Goal: Task Accomplishment & Management: Manage account settings

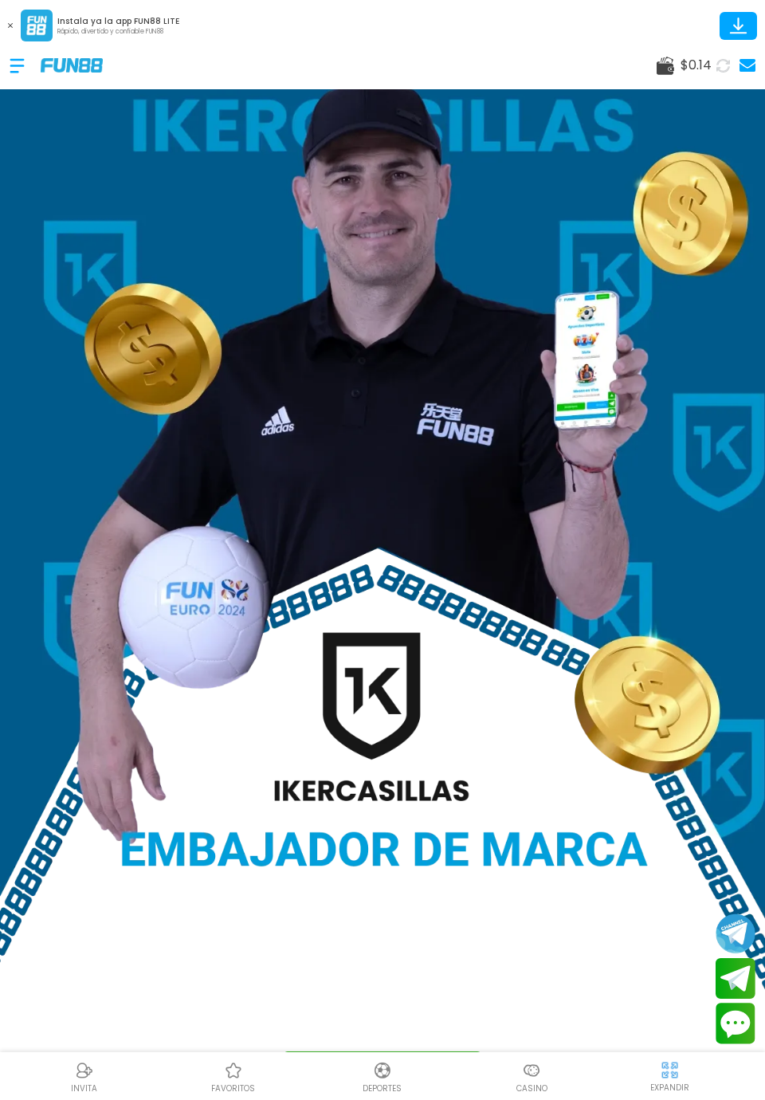
click at [747, 56] on link at bounding box center [745, 65] width 21 height 22
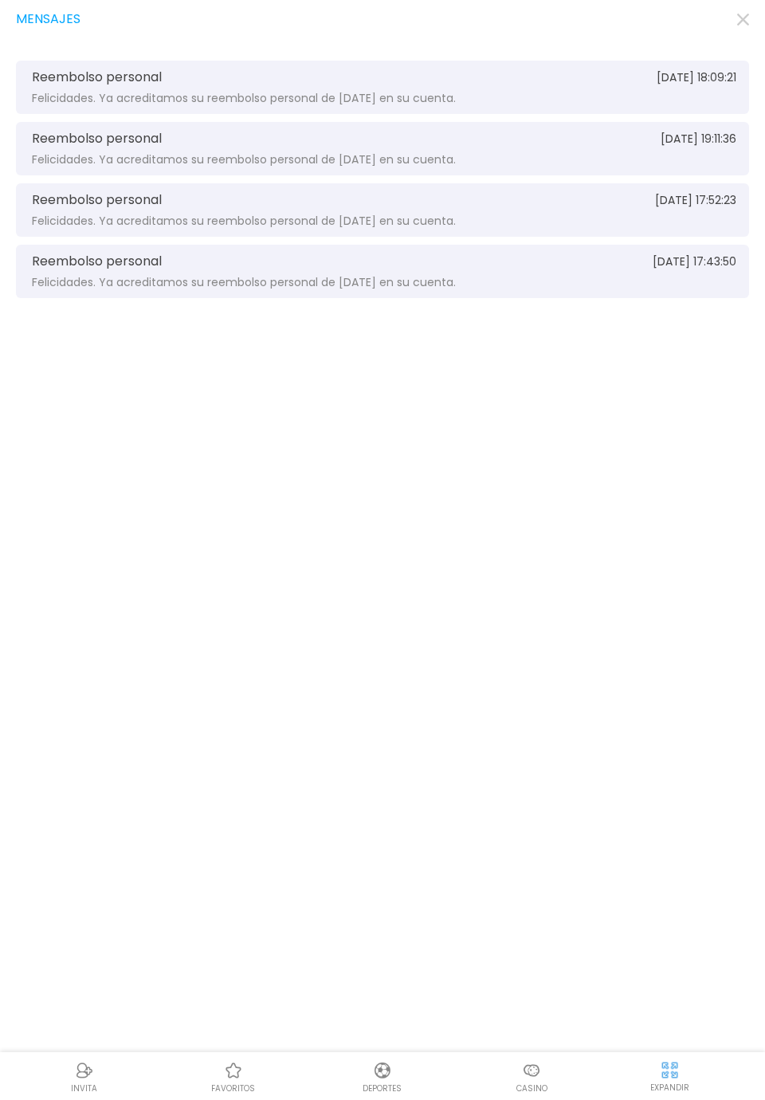
click at [750, 35] on div "Mensajes Reembolso personal [DATE] 18:09:21 Felicidades. Ya acreditamos su reem…" at bounding box center [382, 550] width 765 height 1100
click at [735, 33] on div "Mensajes Reembolso personal [DATE] 18:09:21 Felicidades. Ya acreditamos su reem…" at bounding box center [382, 550] width 765 height 1100
click at [742, 22] on icon "button" at bounding box center [743, 20] width 12 height 12
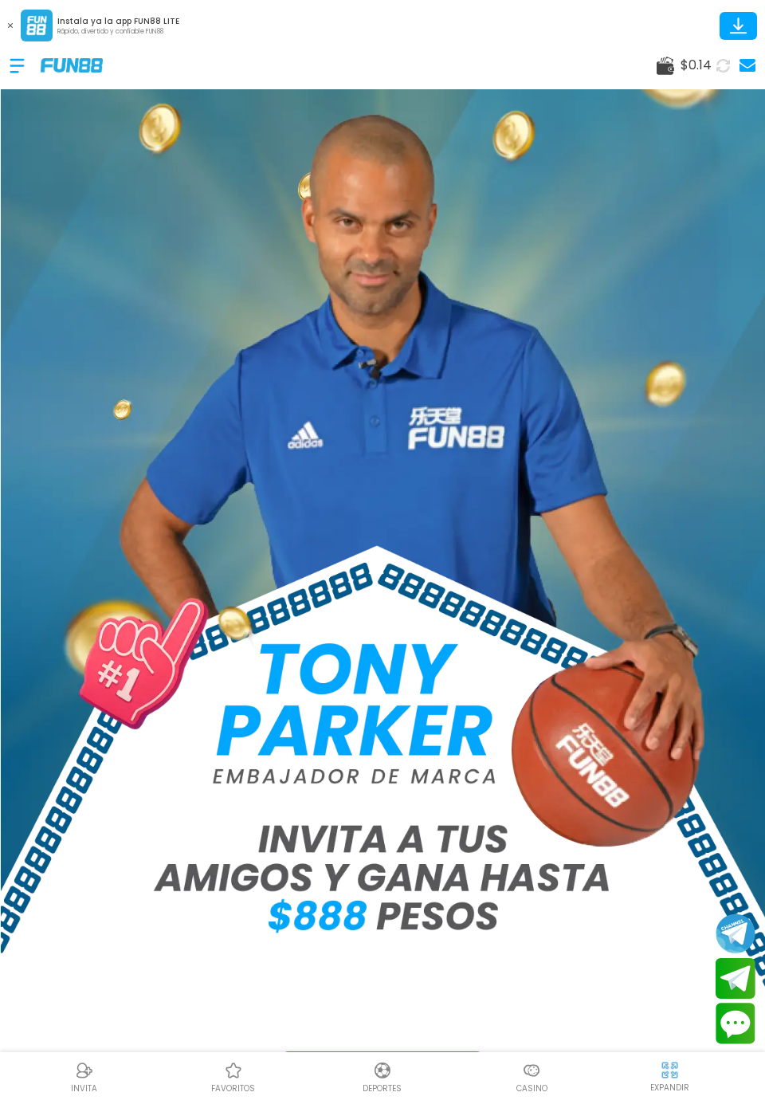
click at [11, 58] on div at bounding box center [25, 65] width 31 height 47
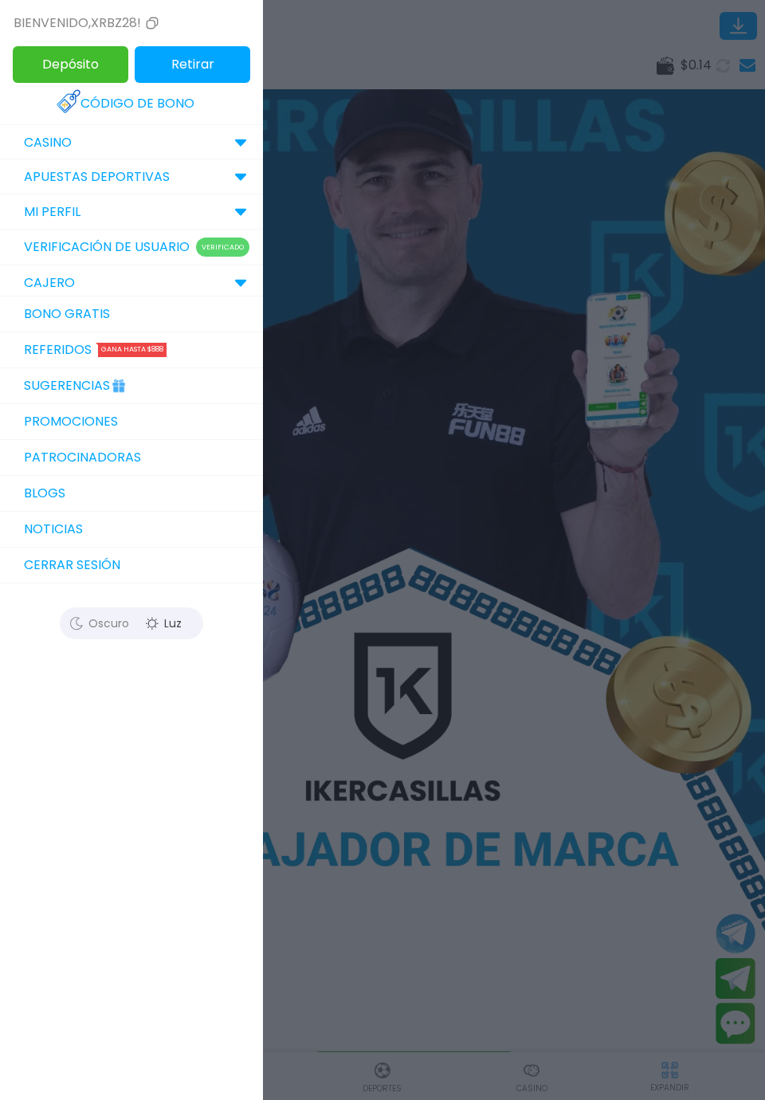
click at [42, 307] on link "Bono Gratis" at bounding box center [131, 314] width 263 height 36
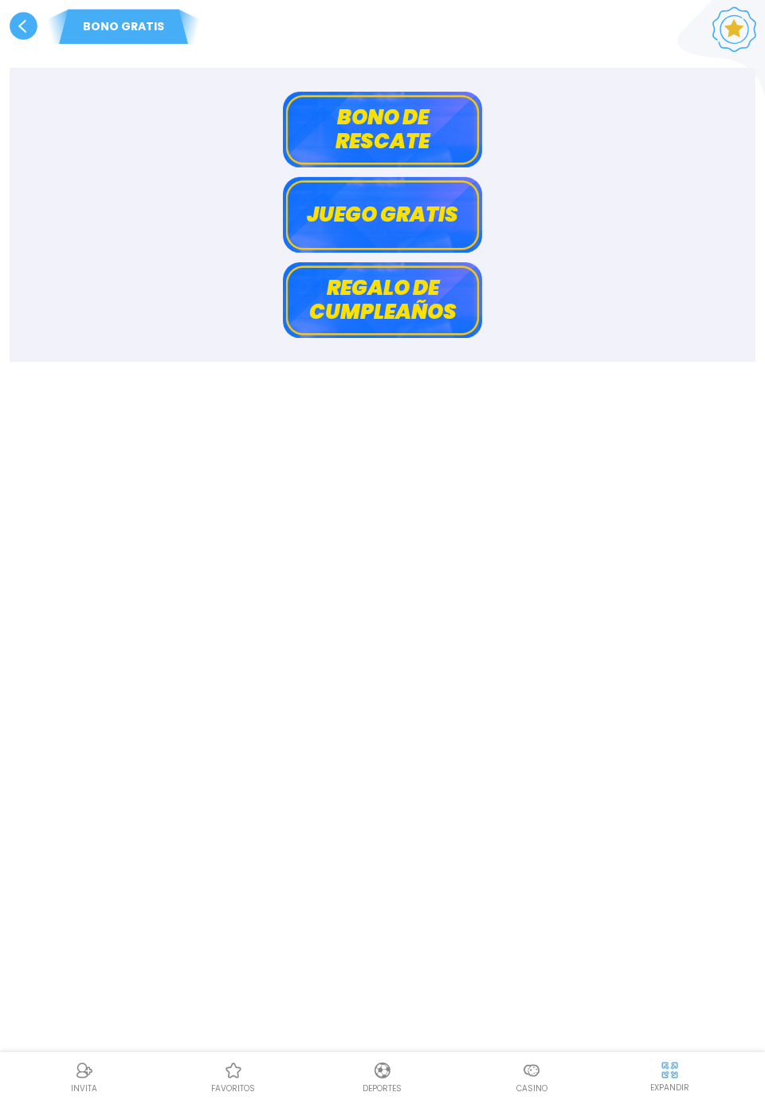
click at [339, 145] on button "Bono de rescate" at bounding box center [382, 130] width 199 height 76
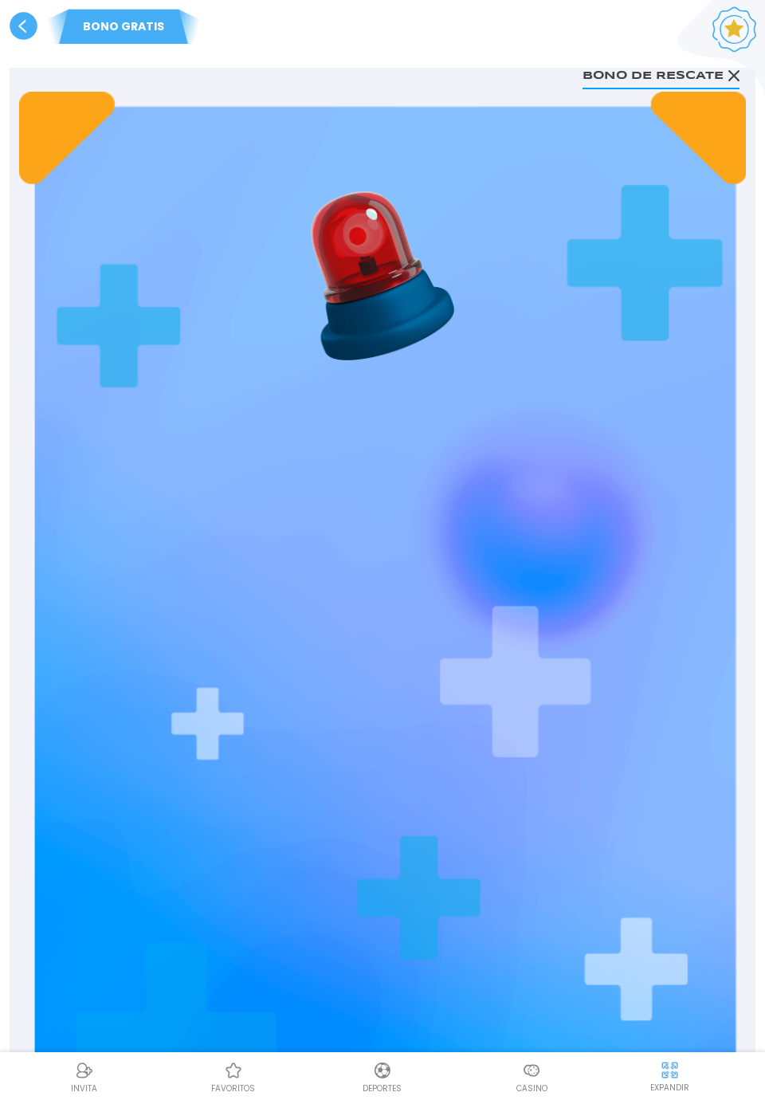
click at [563, 646] on div "[PERSON_NAME] de rescate ¡No te rindas! La ayuda está aquí. Este Dia RECLAMAR […" at bounding box center [382, 783] width 727 height 1383
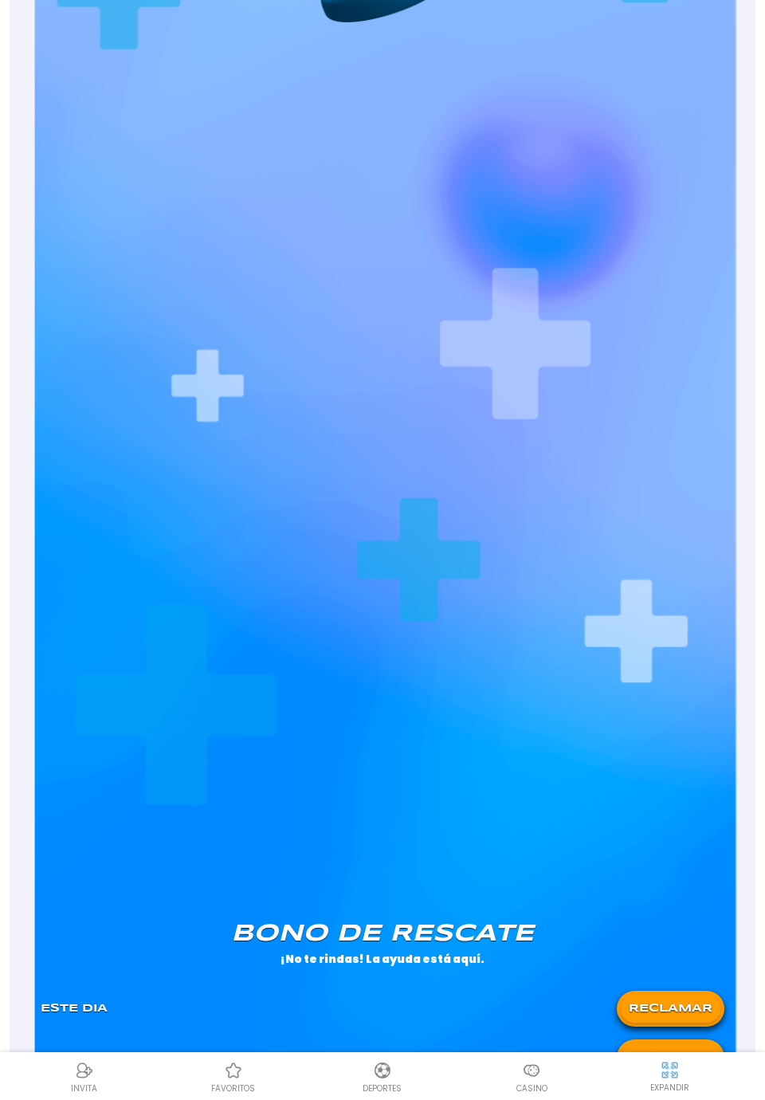
scroll to position [419, 0]
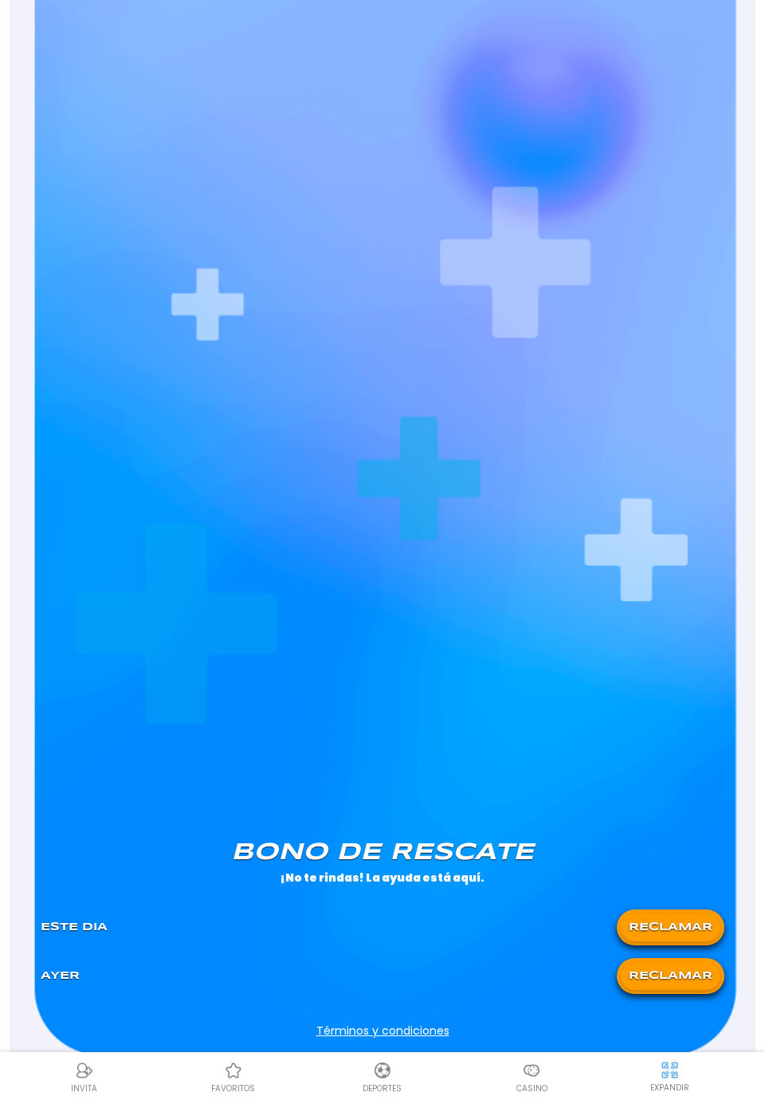
click at [677, 940] on button "RECLAMAR" at bounding box center [671, 927] width 100 height 28
click at [680, 979] on button "RECLAMAR" at bounding box center [671, 976] width 100 height 28
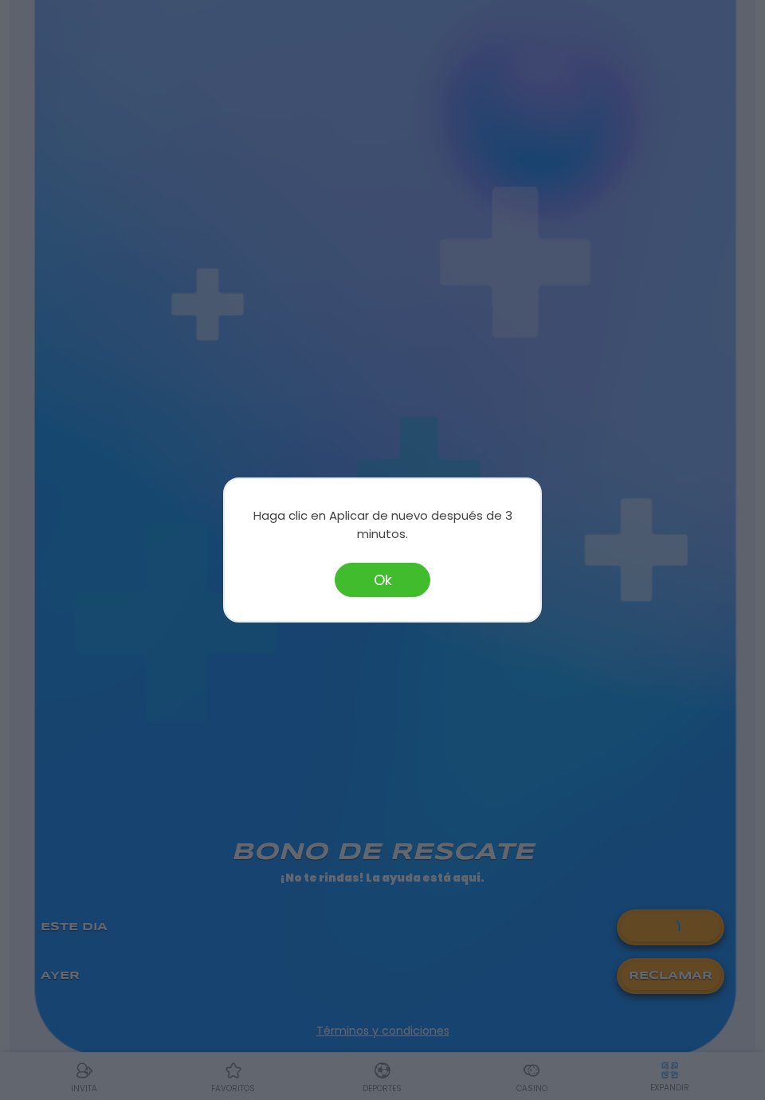
click at [391, 597] on button "Ok" at bounding box center [383, 580] width 96 height 34
click at [405, 597] on button "Ok" at bounding box center [383, 580] width 96 height 34
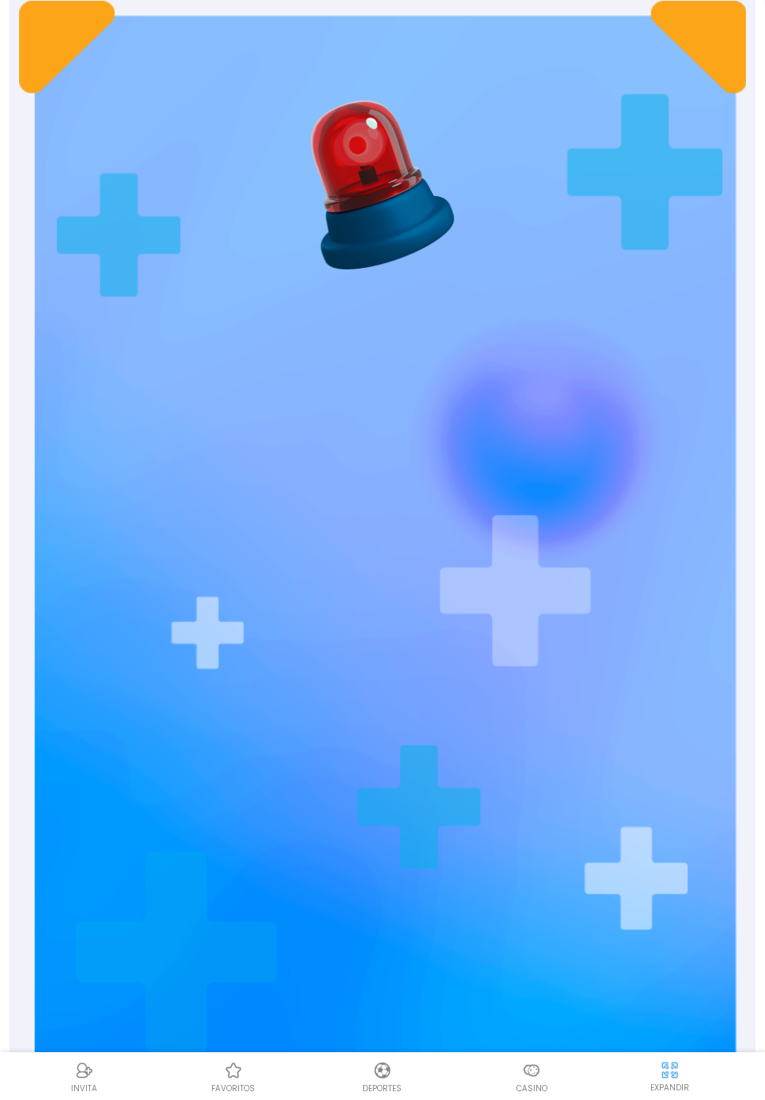
scroll to position [0, 0]
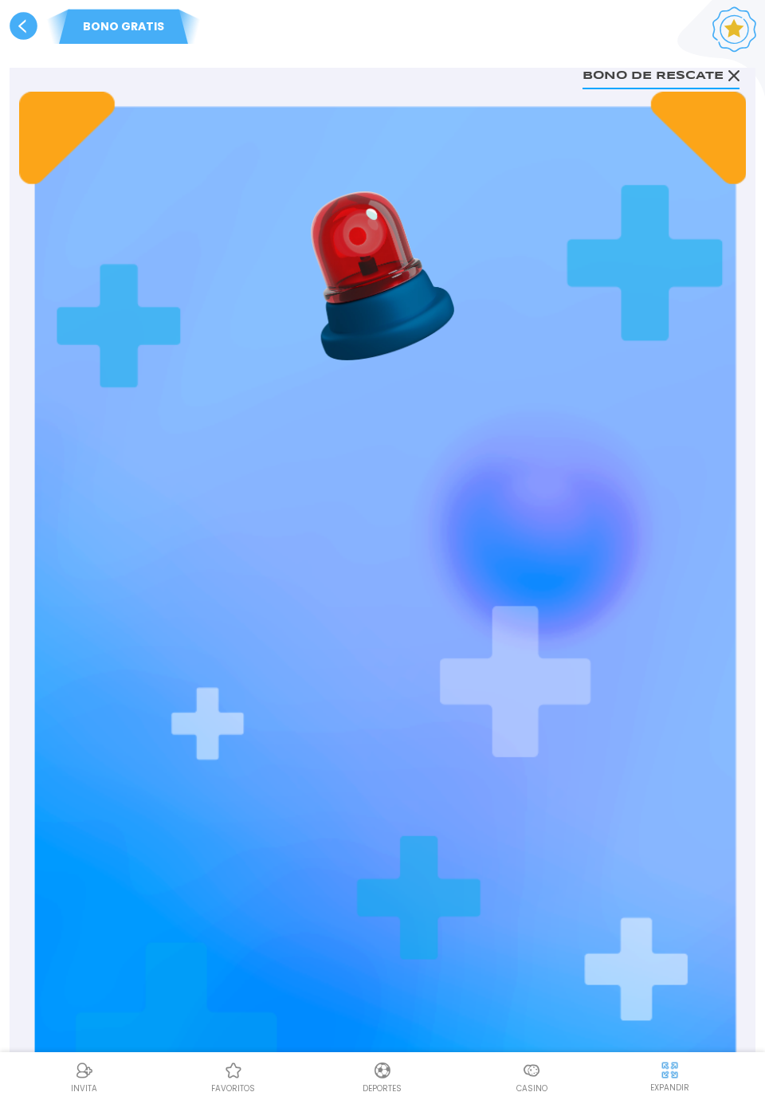
click at [14, 37] on icon at bounding box center [24, 26] width 28 height 28
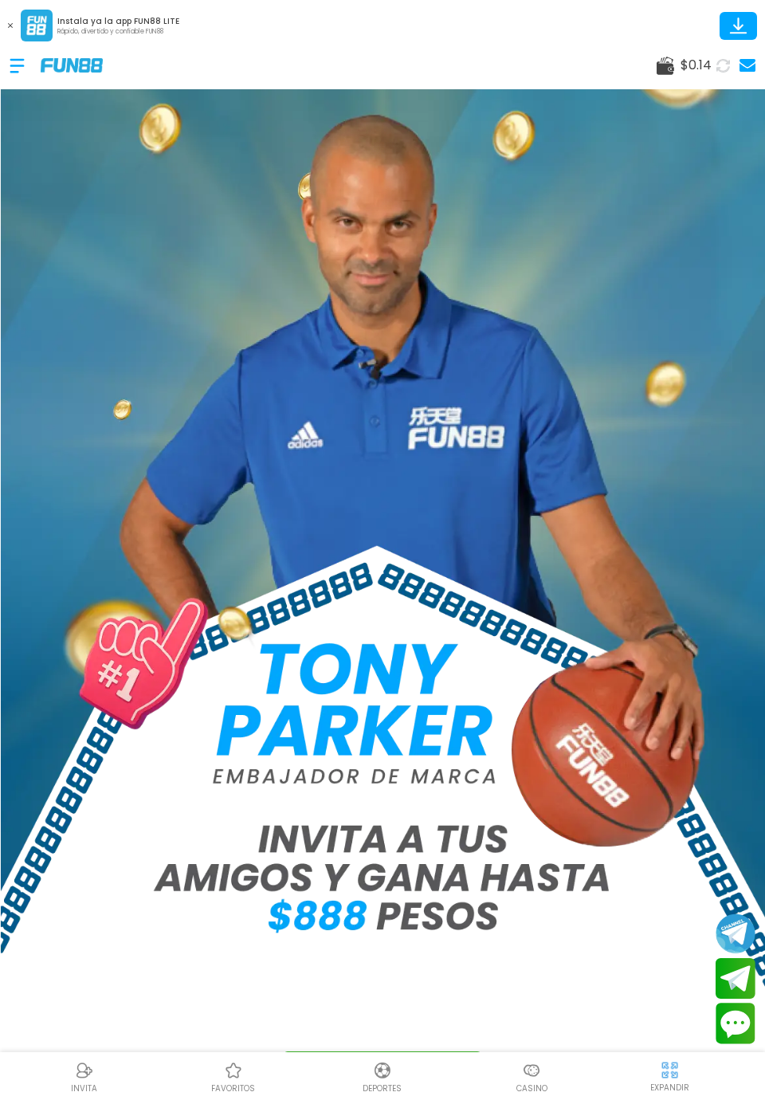
click at [14, 64] on div at bounding box center [25, 65] width 31 height 47
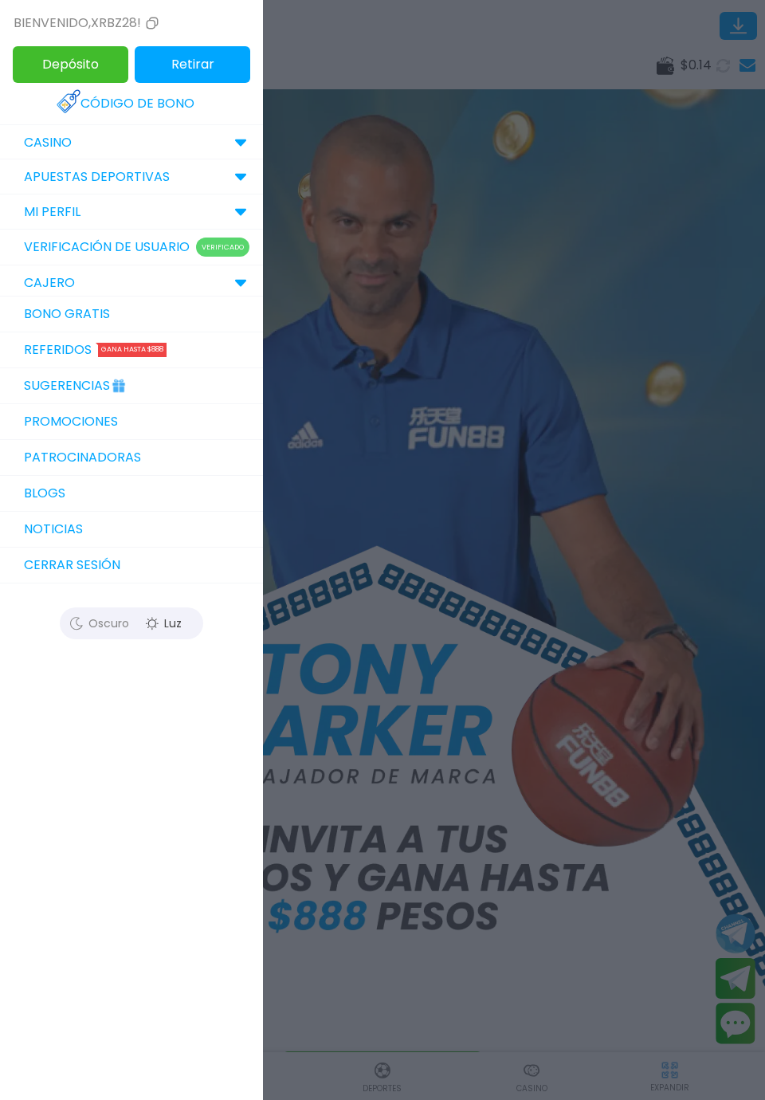
click at [38, 312] on link "Bono Gratis" at bounding box center [131, 314] width 263 height 36
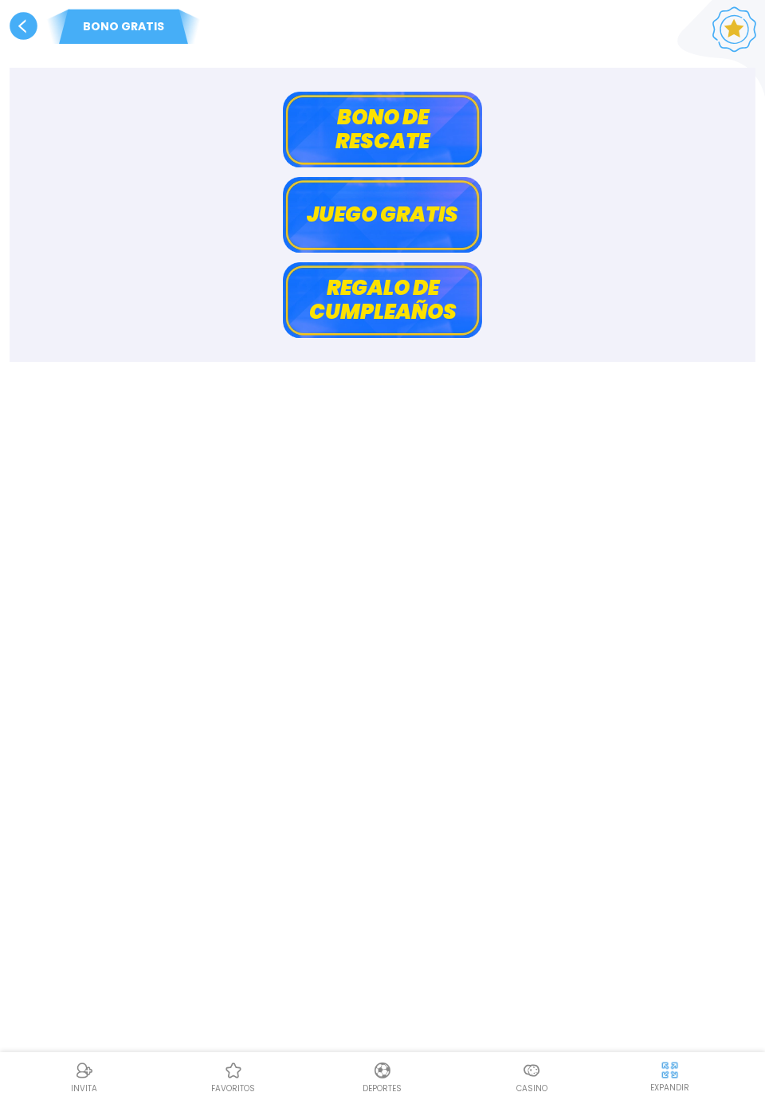
click at [454, 227] on button "Juego gratis" at bounding box center [382, 215] width 199 height 76
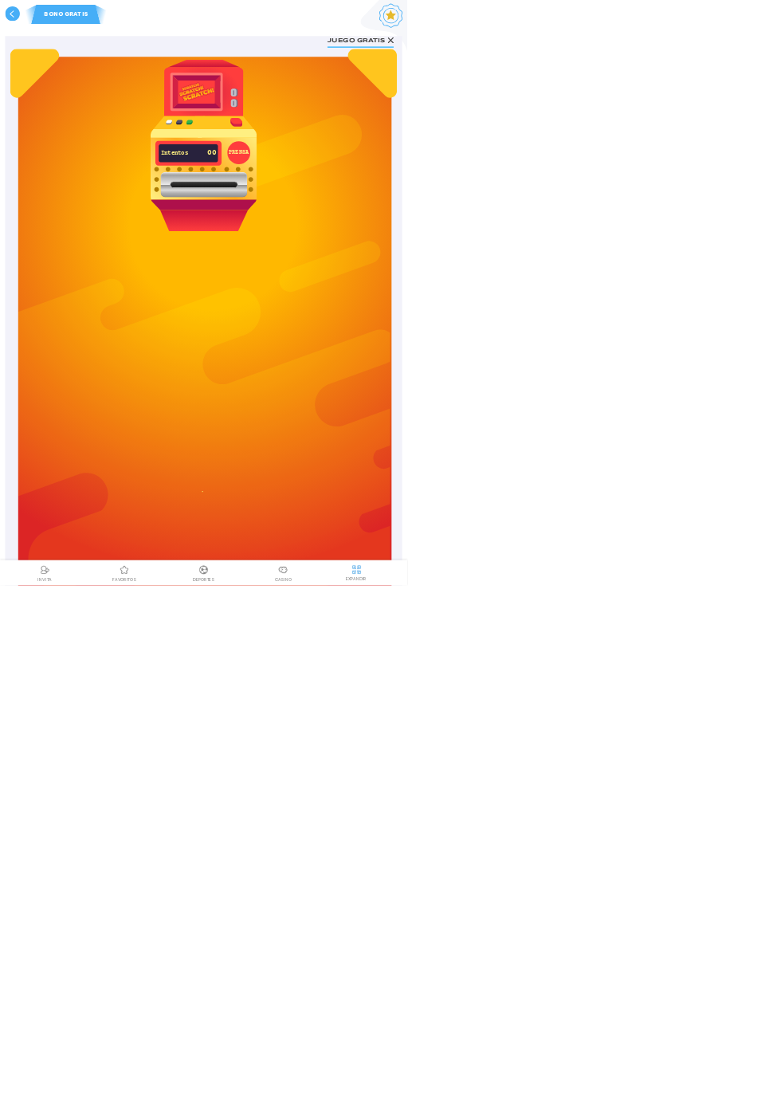
click at [441, 284] on button "PRENSA" at bounding box center [448, 286] width 43 height 43
click at [22, 25] on use at bounding box center [24, 26] width 28 height 28
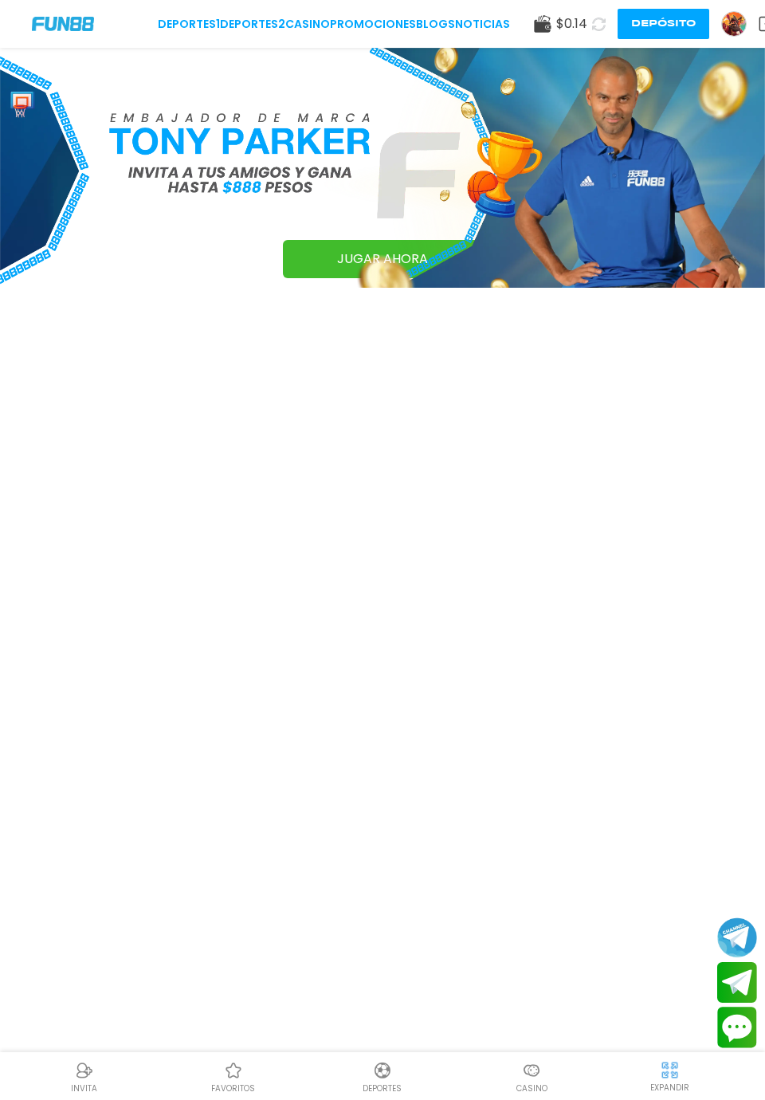
click at [722, 20] on img at bounding box center [734, 24] width 24 height 24
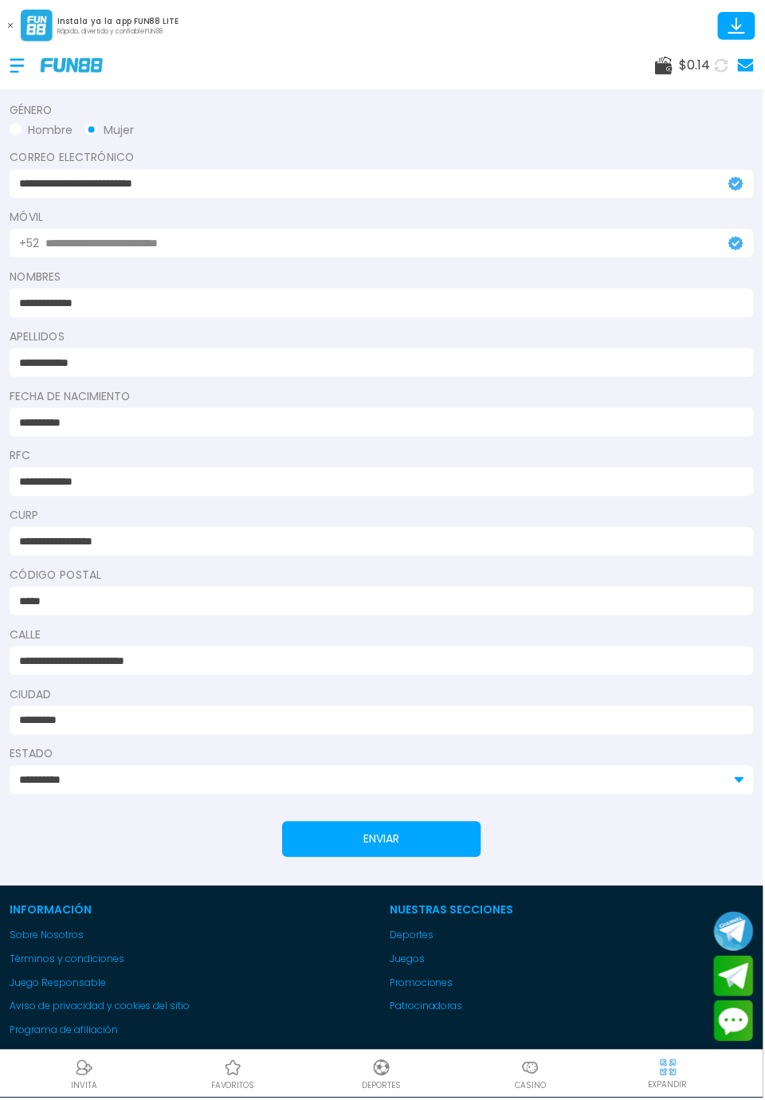
click at [21, 50] on div at bounding box center [25, 65] width 31 height 47
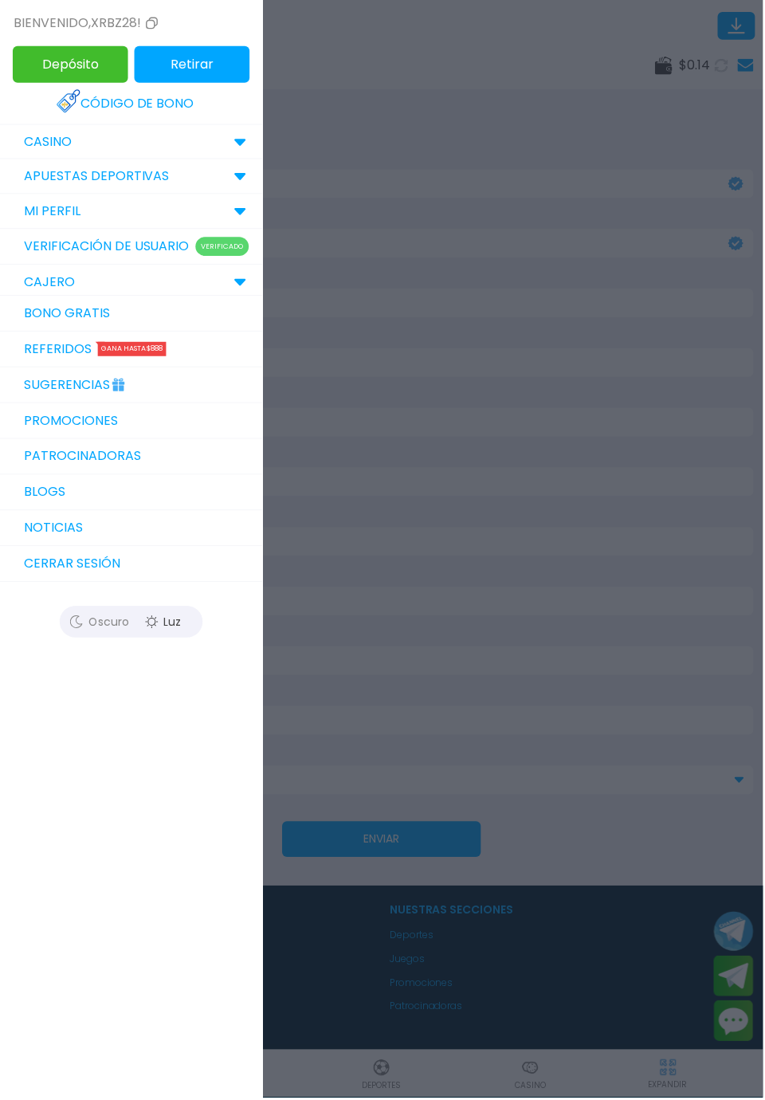
click at [37, 569] on button "Cerrar sesión" at bounding box center [131, 565] width 263 height 36
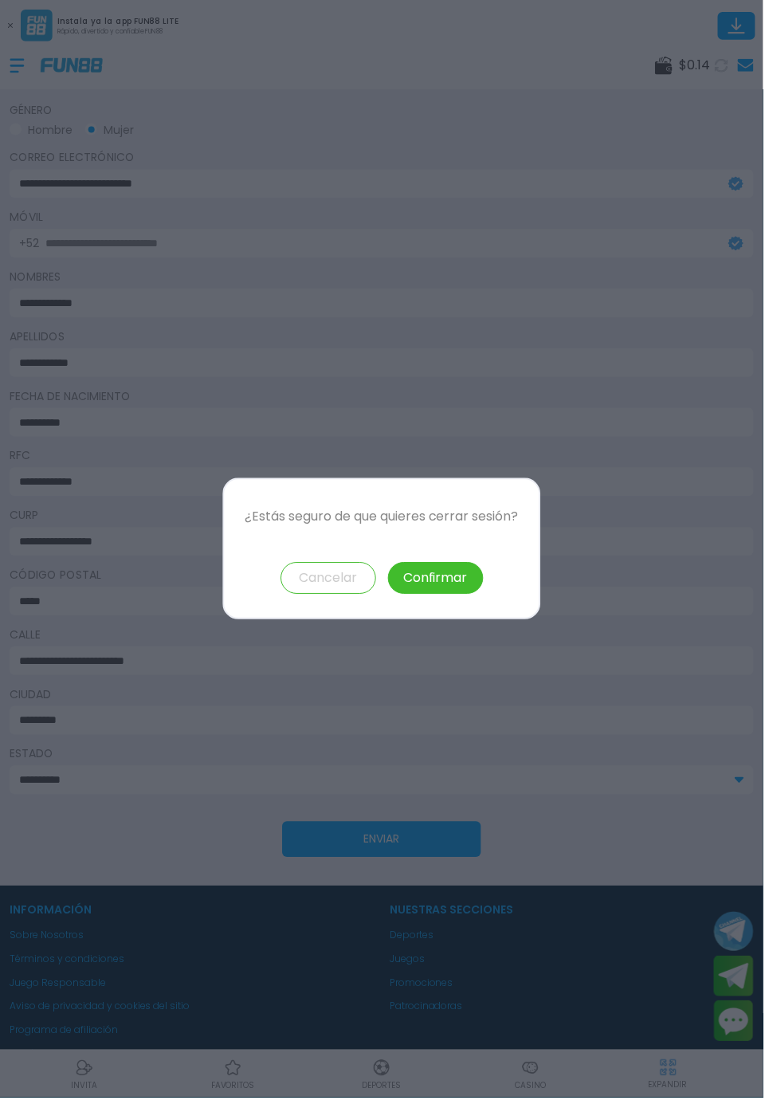
click at [465, 588] on button "Confirmar" at bounding box center [437, 579] width 96 height 32
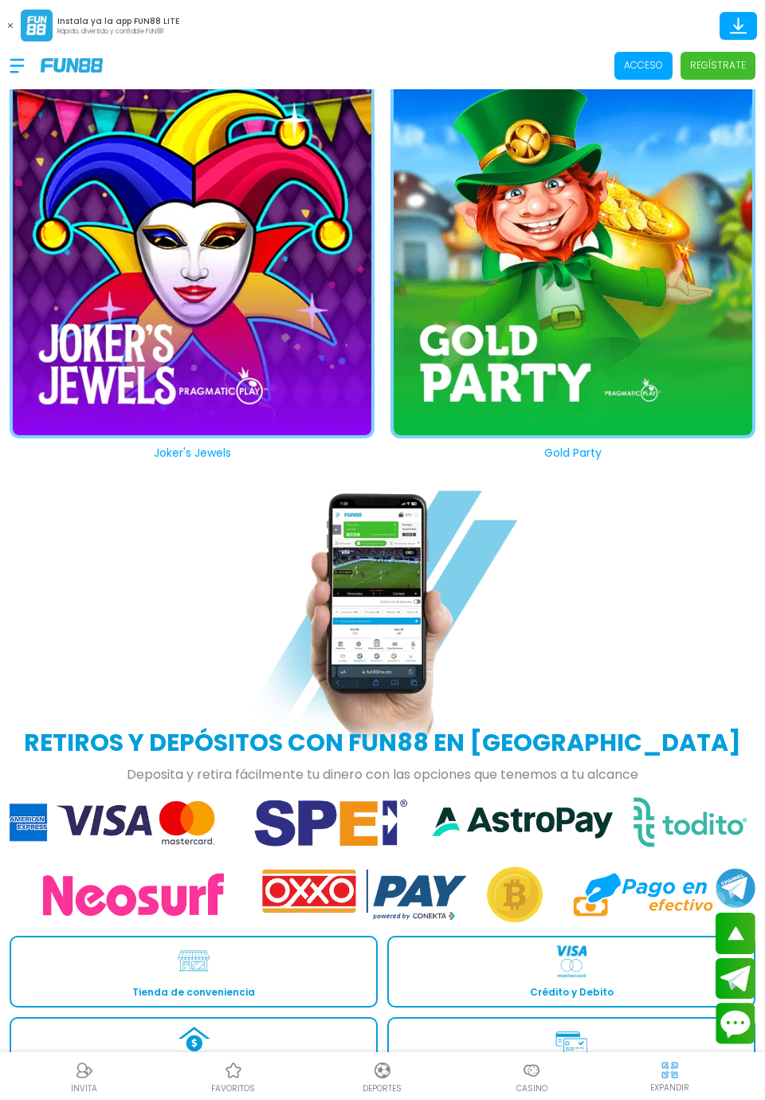
click at [642, 71] on p "Acceso" at bounding box center [643, 65] width 39 height 14
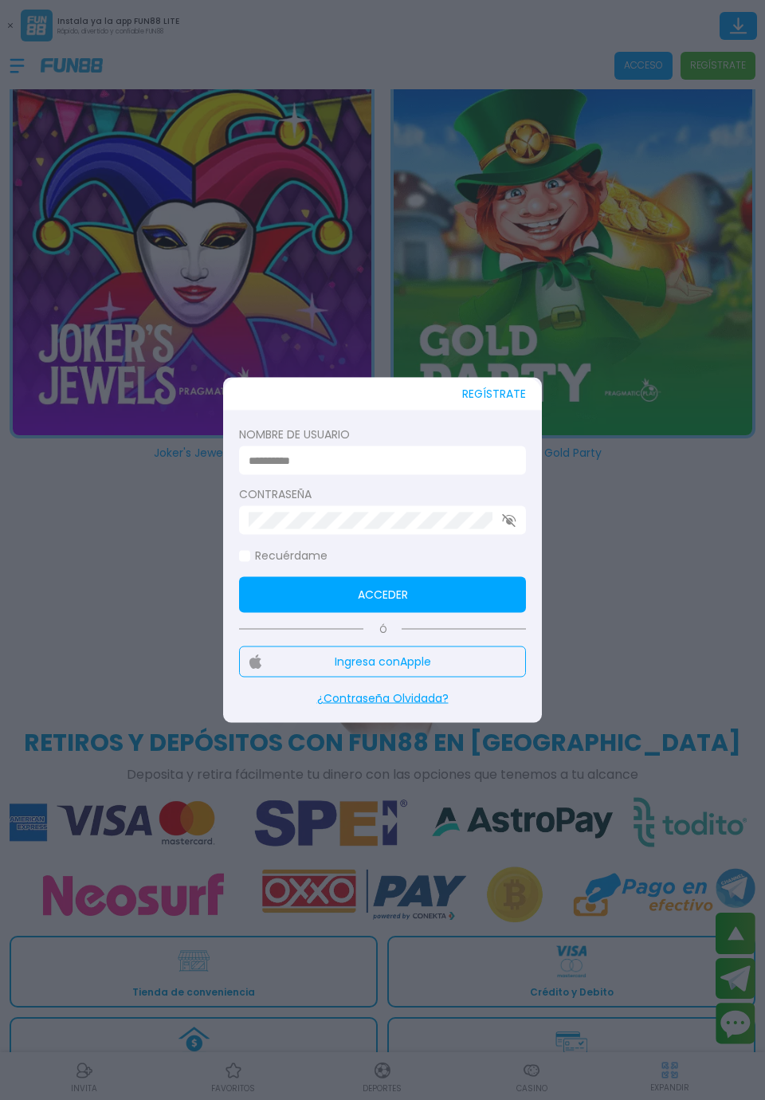
click at [429, 464] on input at bounding box center [378, 460] width 258 height 17
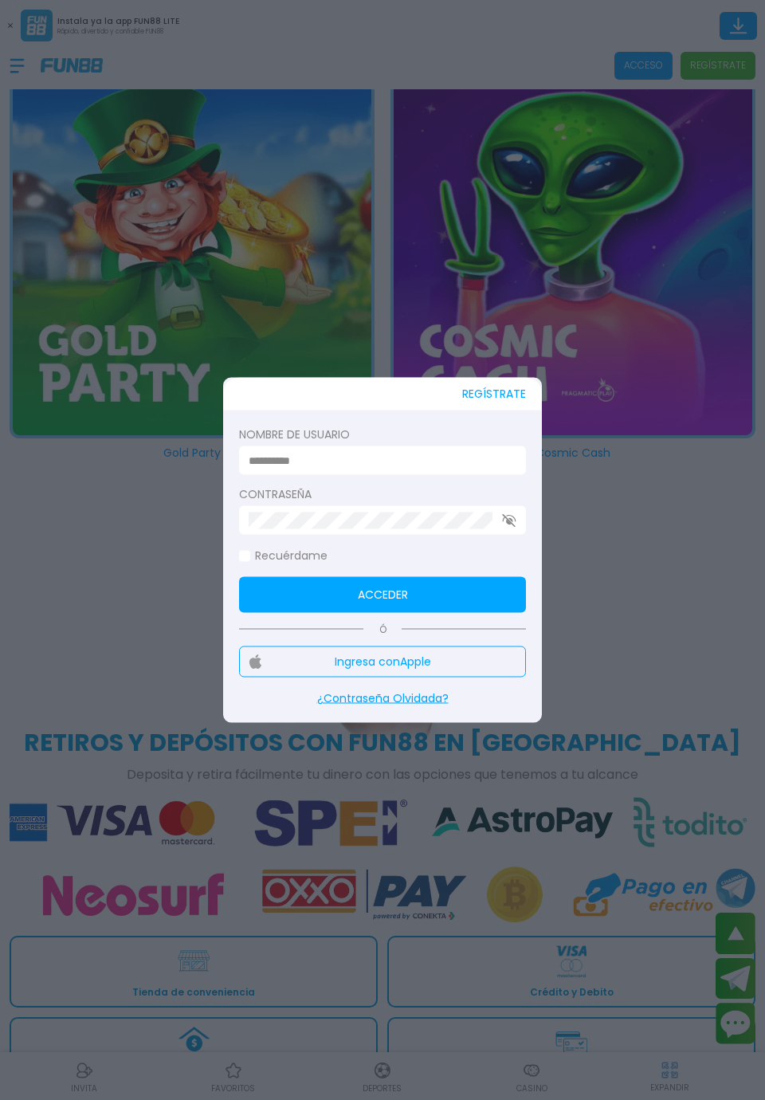
click at [449, 465] on input at bounding box center [378, 460] width 258 height 17
